Goal: Task Accomplishment & Management: Use online tool/utility

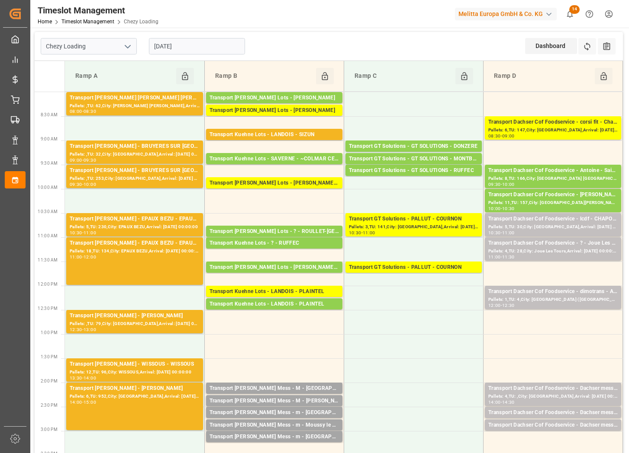
click at [202, 46] on input "[DATE]" at bounding box center [197, 46] width 96 height 16
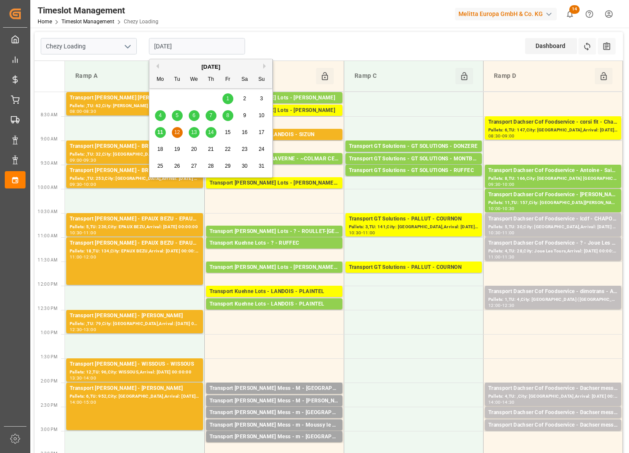
click at [226, 133] on span "15" at bounding box center [228, 132] width 6 height 6
type input "[DATE]"
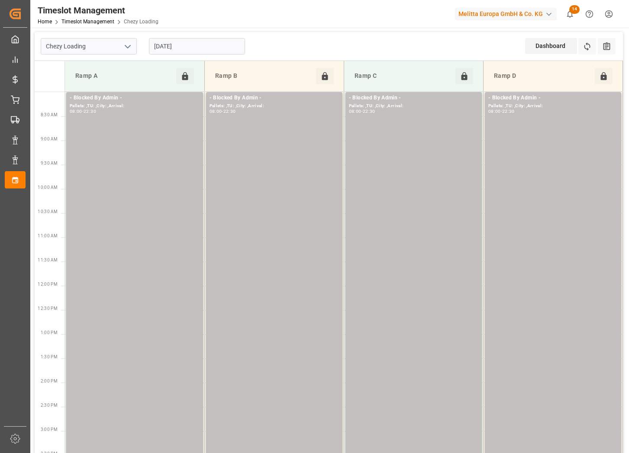
click at [128, 48] on icon "open menu" at bounding box center [127, 47] width 10 height 10
click at [112, 82] on div "Chezy Unloading" at bounding box center [88, 84] width 95 height 19
type input "Chezy Unloading"
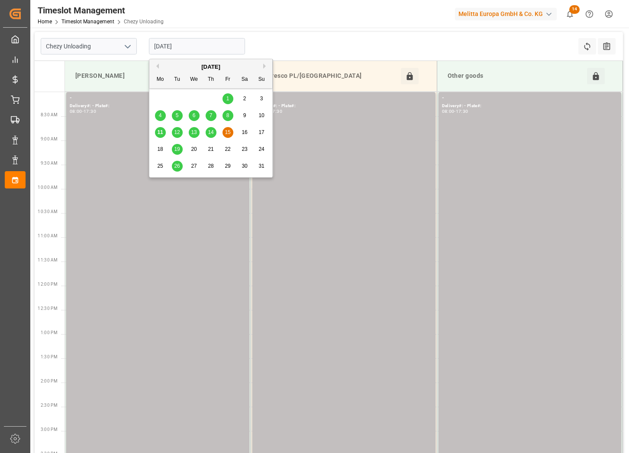
click at [205, 42] on input "[DATE]" at bounding box center [197, 46] width 96 height 16
click at [180, 132] on span "12" at bounding box center [177, 132] width 6 height 6
type input "[DATE]"
